Goal: Find specific page/section: Find specific page/section

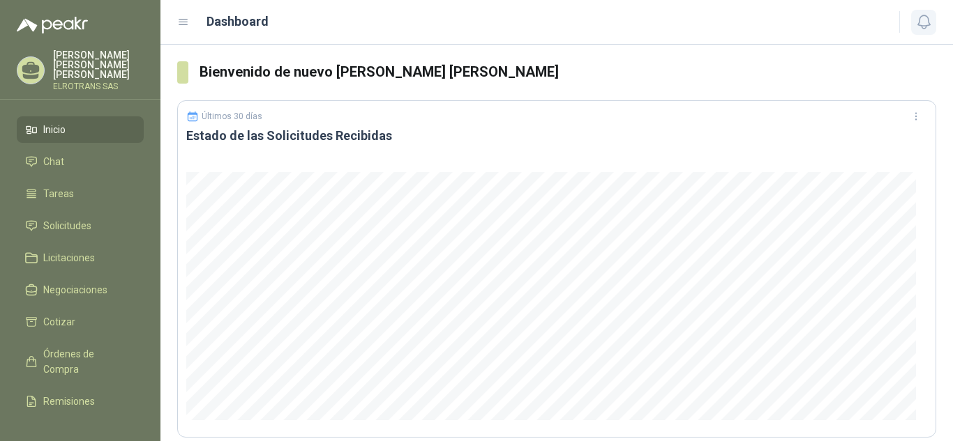
click at [922, 22] on icon "button" at bounding box center [923, 21] width 17 height 17
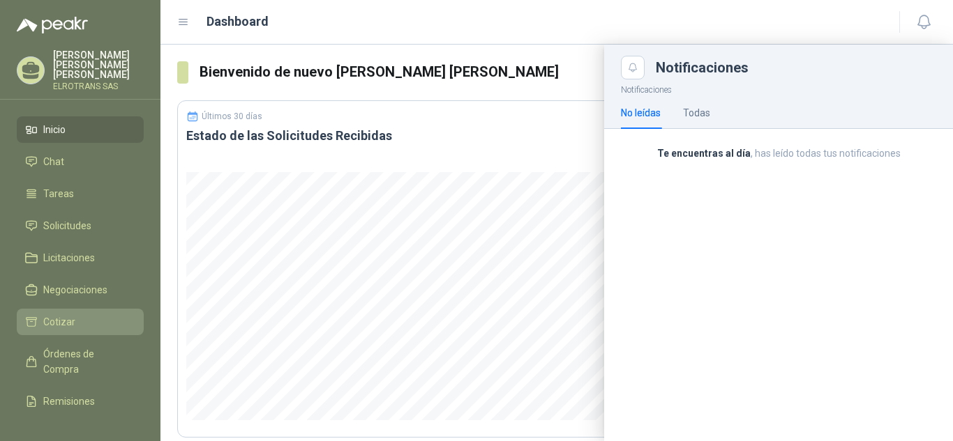
click at [61, 315] on span "Cotizar" at bounding box center [59, 322] width 32 height 15
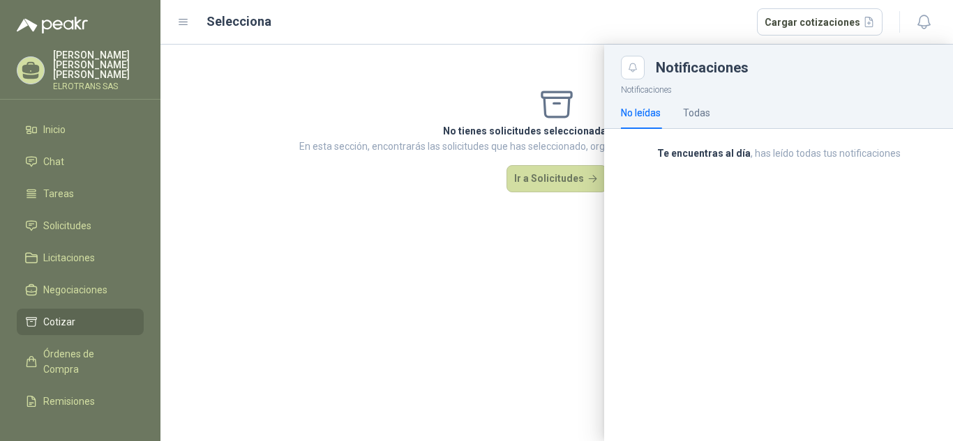
click at [556, 181] on div at bounding box center [556, 243] width 792 height 397
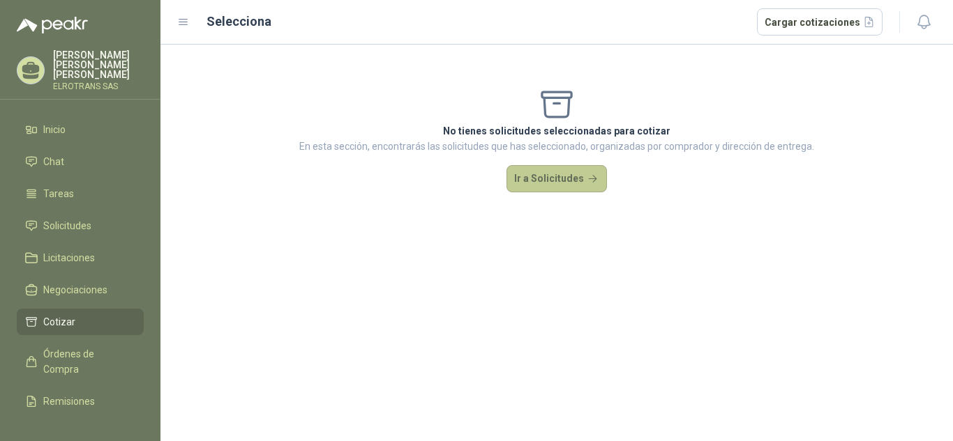
click at [556, 181] on button "Ir a Solicitudes" at bounding box center [556, 179] width 100 height 28
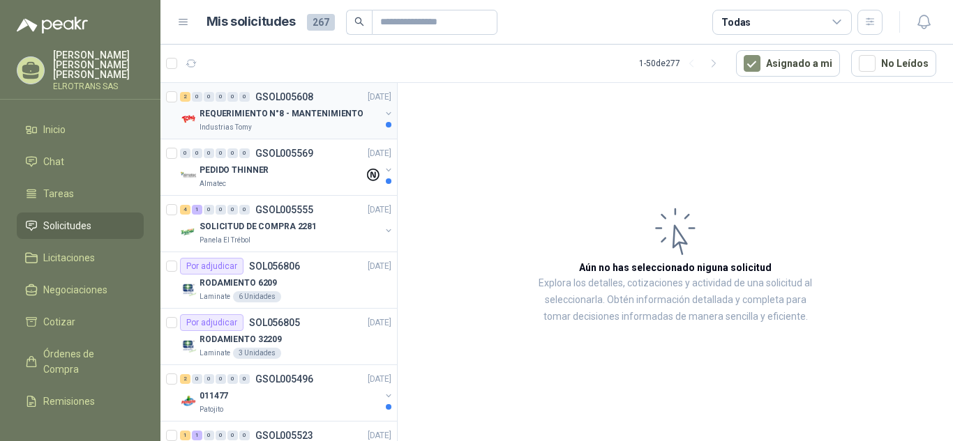
click at [306, 122] on div "Industrias Tomy" at bounding box center [289, 127] width 181 height 11
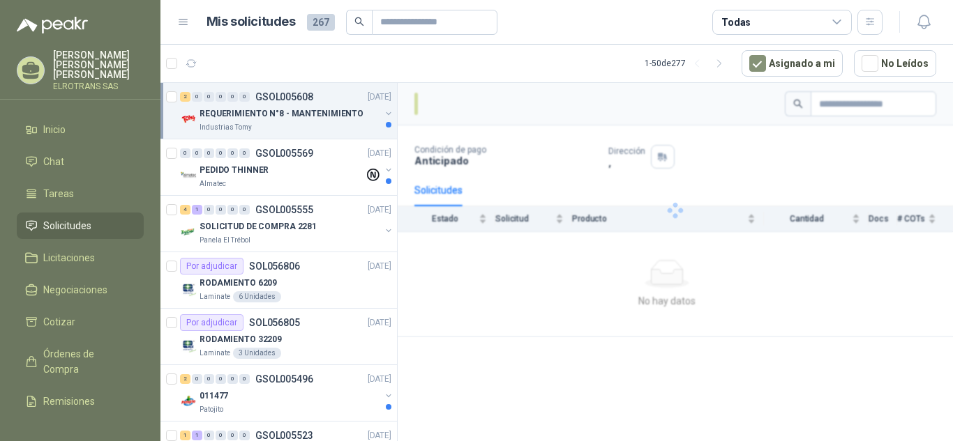
click at [322, 115] on p "REQUERIMIENTO N°8 - MANTENIMIENTO" at bounding box center [281, 113] width 164 height 13
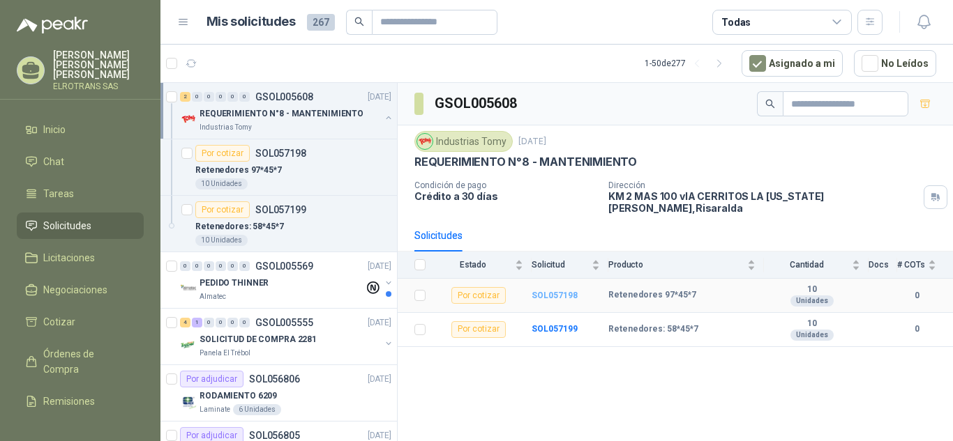
click at [558, 291] on b "SOL057198" at bounding box center [554, 296] width 46 height 10
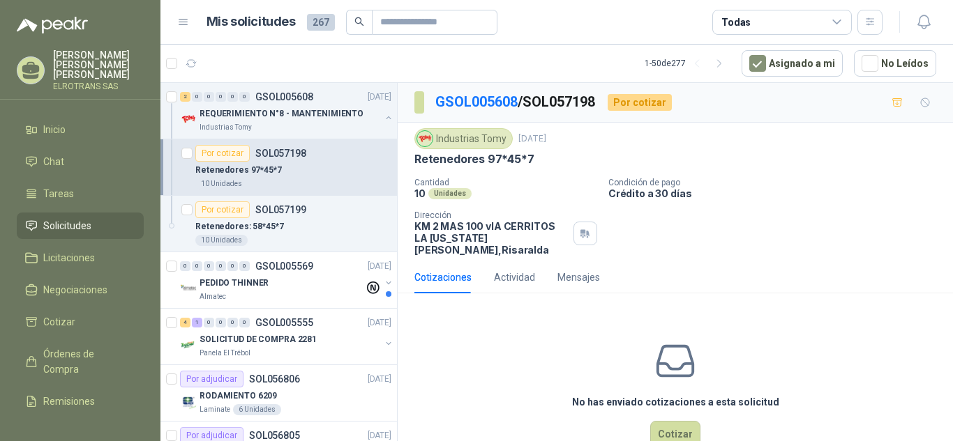
scroll to position [25, 0]
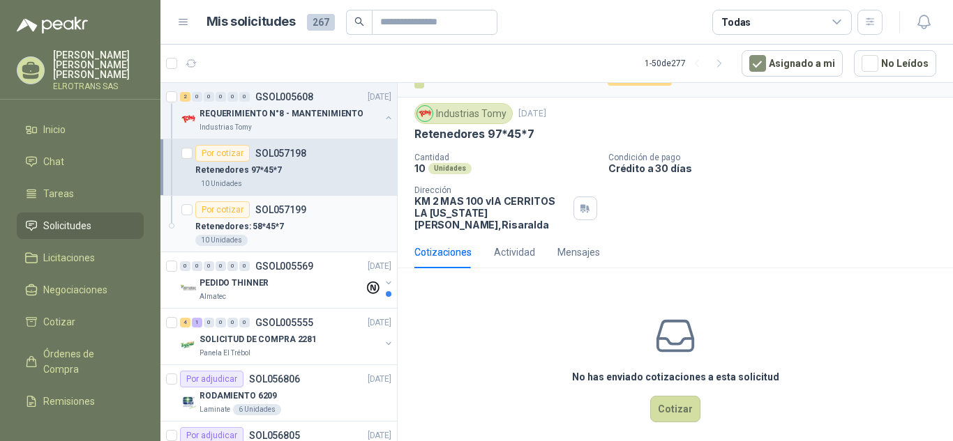
click at [277, 223] on p "Retenedores: 58*45*7" at bounding box center [239, 226] width 89 height 13
